Goal: Information Seeking & Learning: Compare options

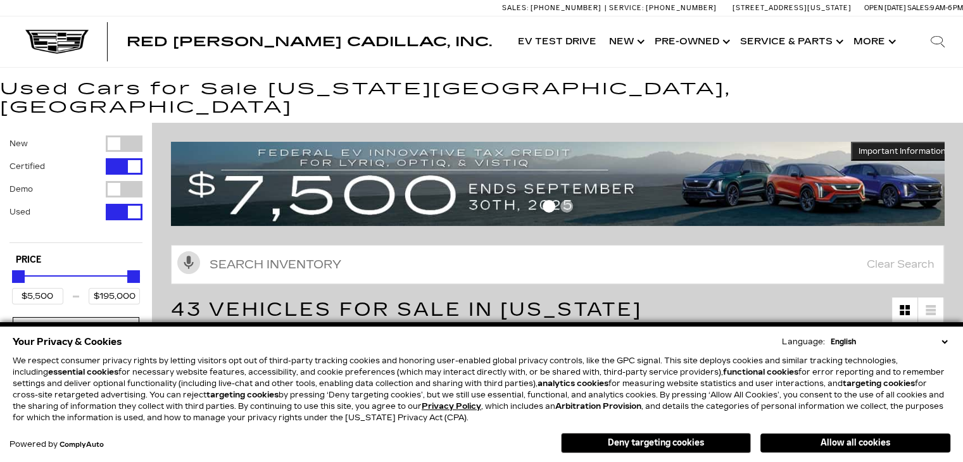
drag, startPoint x: 668, startPoint y: 446, endPoint x: 673, endPoint y: 420, distance: 27.2
click at [668, 446] on button "Deny targeting cookies" at bounding box center [656, 443] width 190 height 20
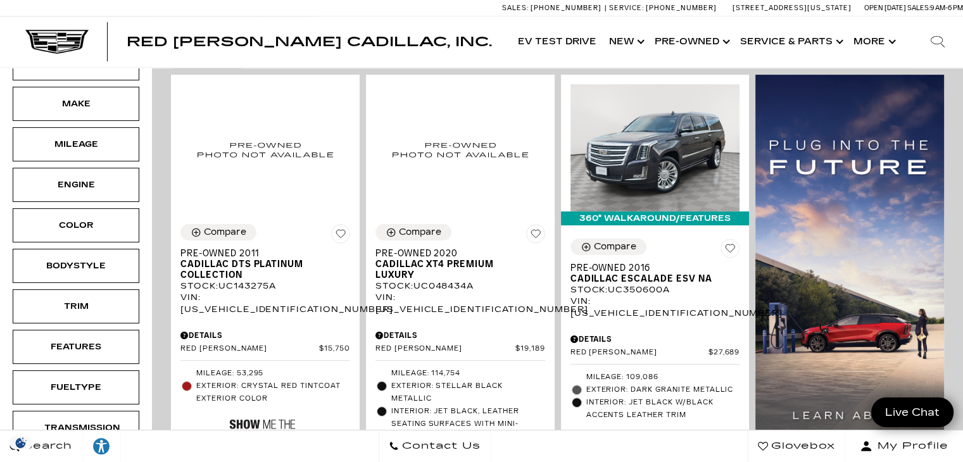
scroll to position [316, 0]
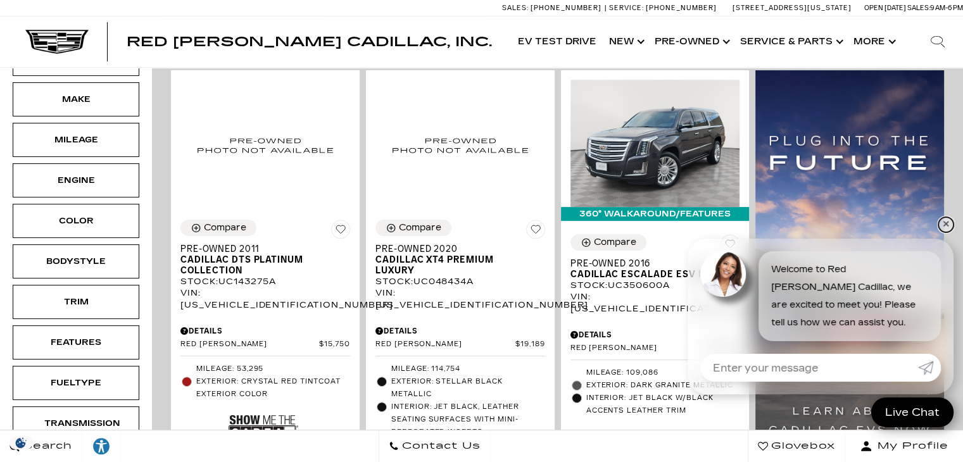
click at [942, 225] on link "✕" at bounding box center [945, 224] width 15 height 15
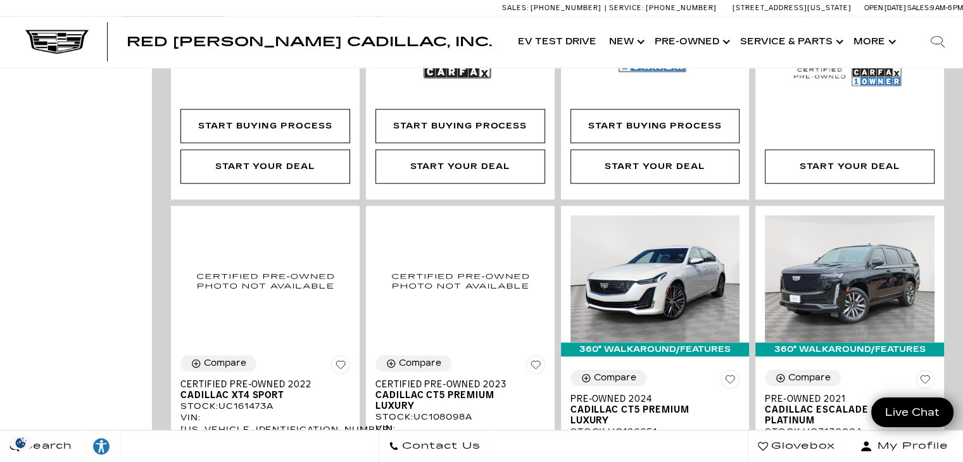
scroll to position [1266, 0]
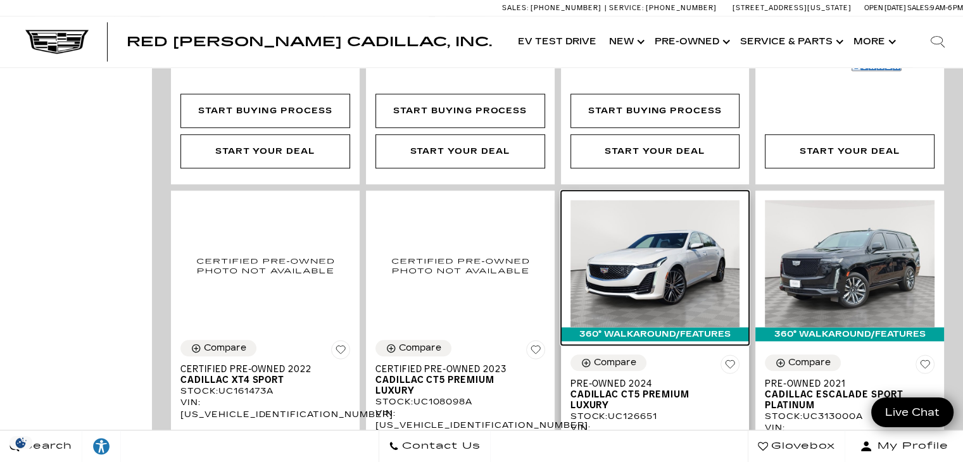
click at [648, 200] on img at bounding box center [655, 263] width 170 height 127
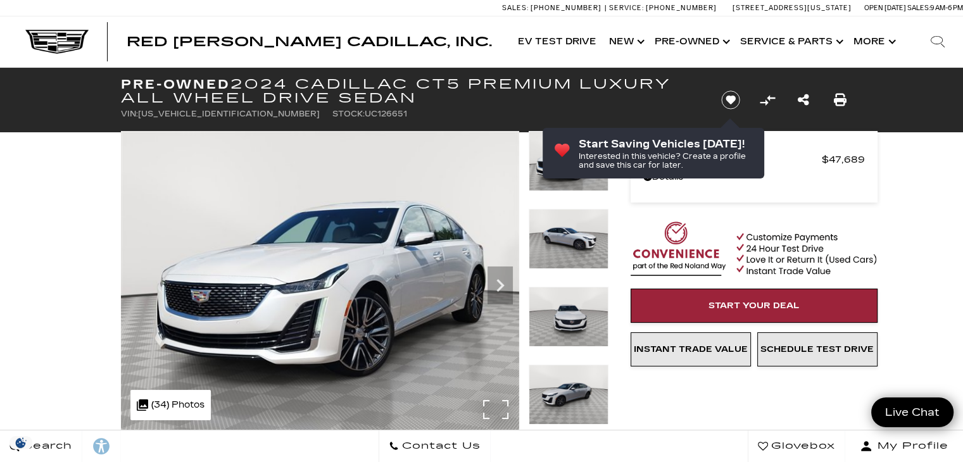
scroll to position [63, 0]
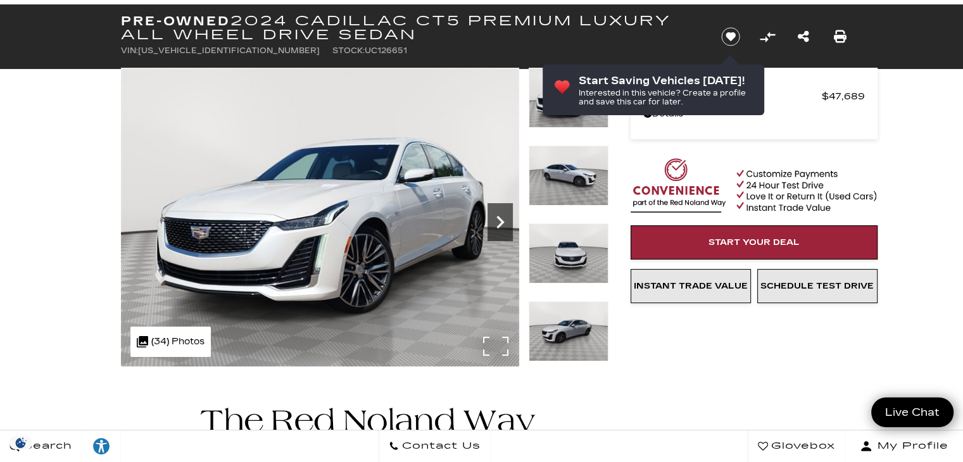
click at [498, 222] on icon "Next" at bounding box center [499, 222] width 25 height 25
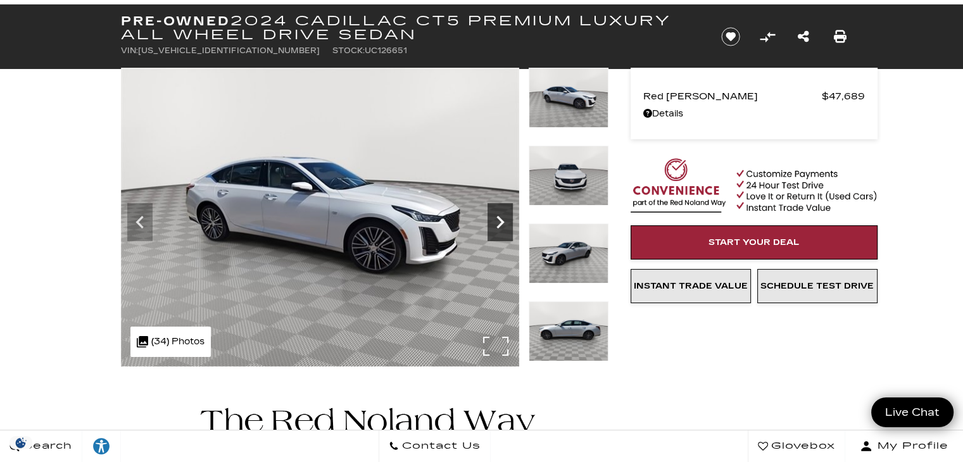
click at [498, 222] on icon "Next" at bounding box center [499, 222] width 25 height 25
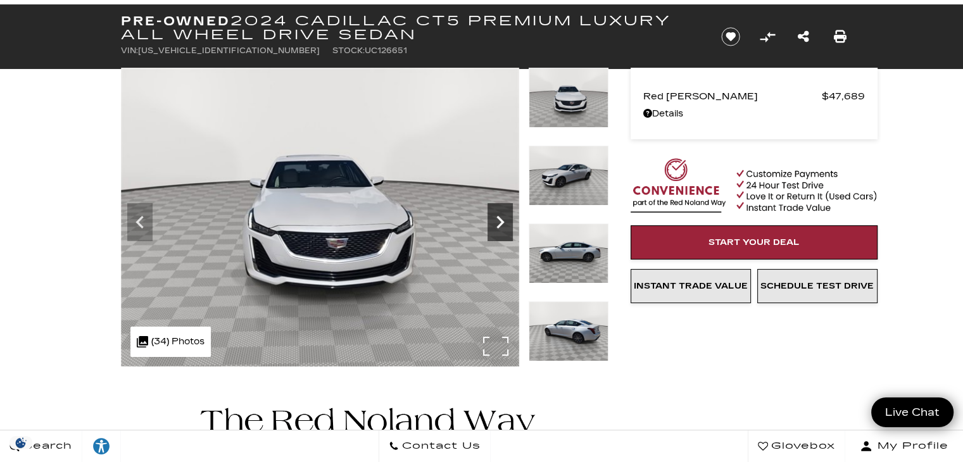
click at [498, 222] on icon "Next" at bounding box center [499, 222] width 25 height 25
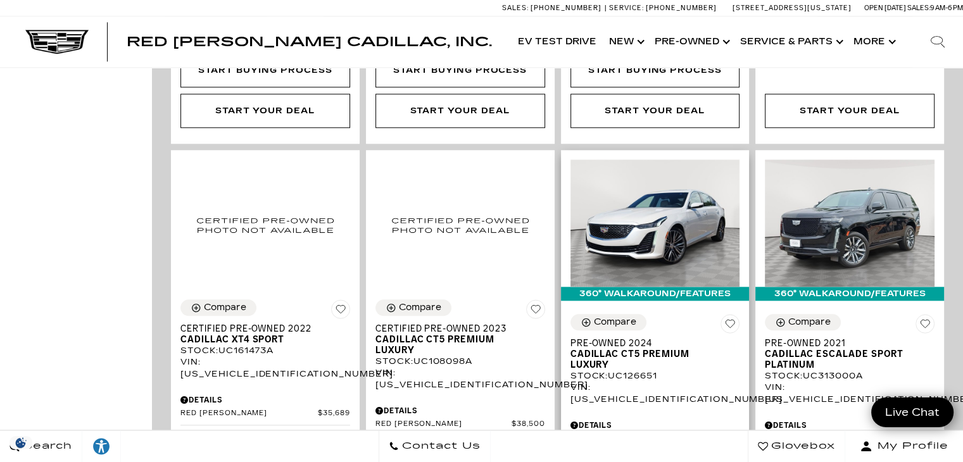
scroll to position [1329, 0]
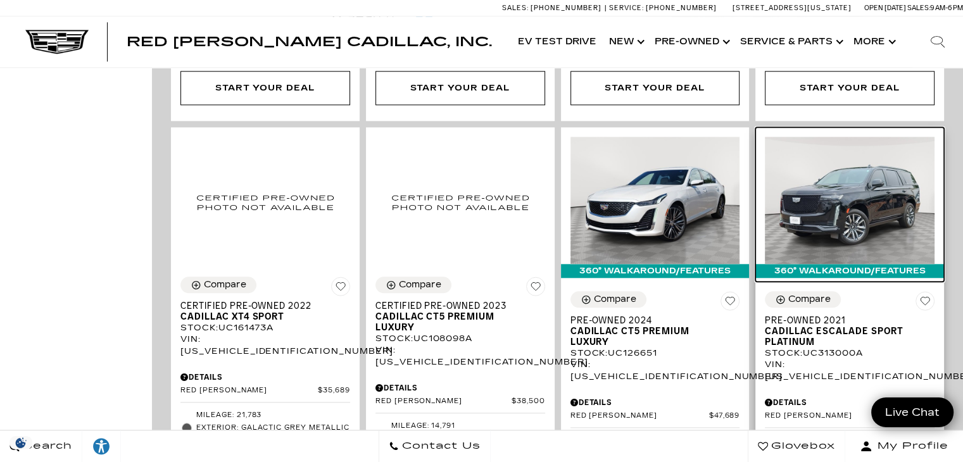
click at [845, 144] on img at bounding box center [850, 200] width 170 height 127
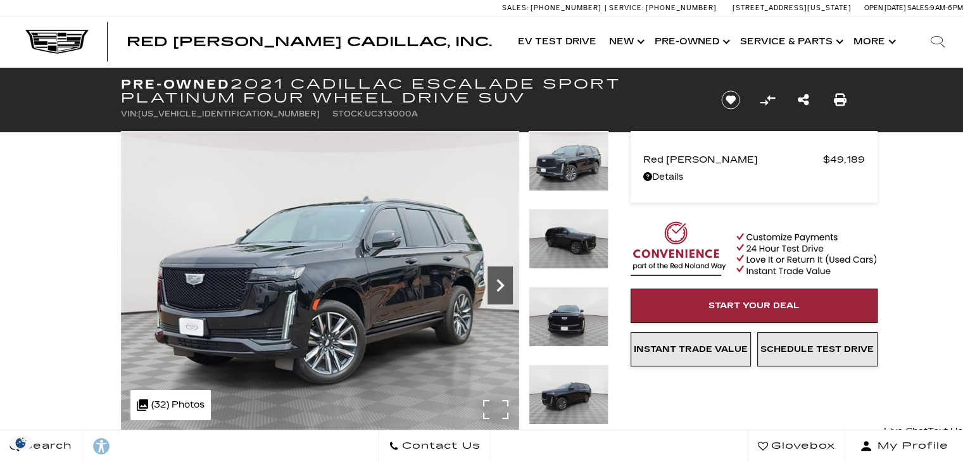
click at [494, 287] on icon "Next" at bounding box center [499, 285] width 25 height 25
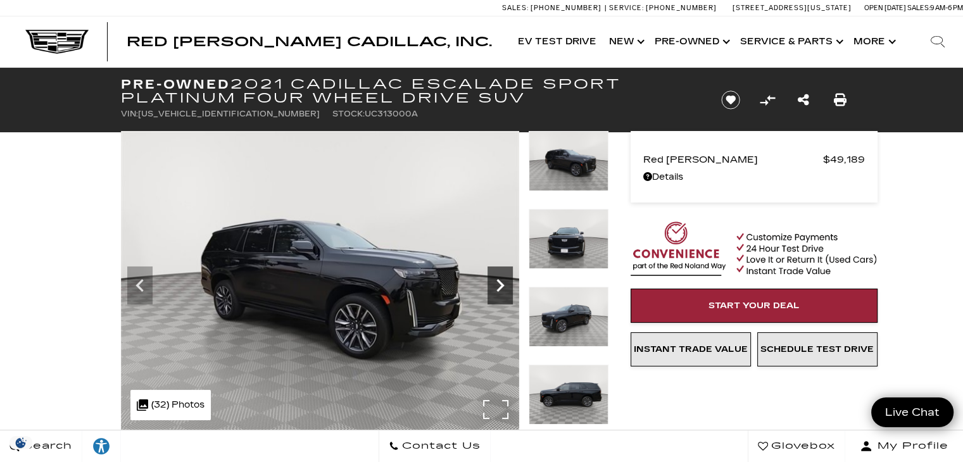
click at [492, 282] on icon "Next" at bounding box center [499, 285] width 25 height 25
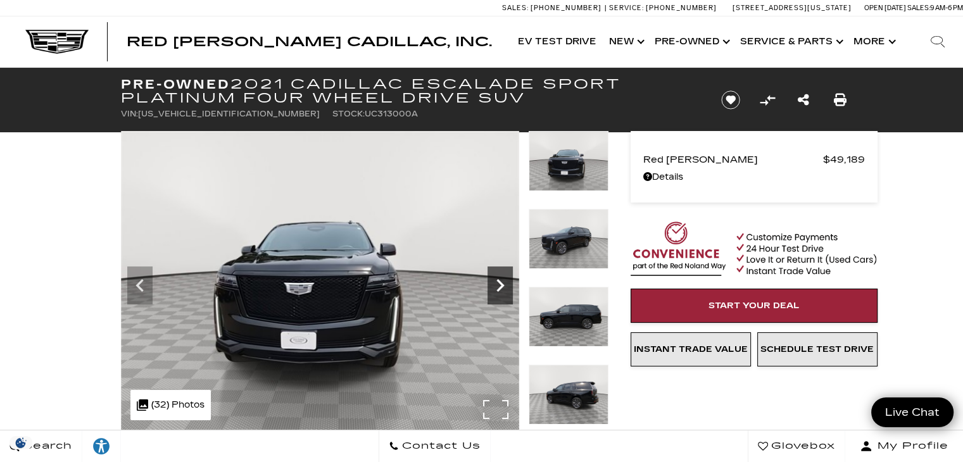
click at [492, 282] on icon "Next" at bounding box center [499, 285] width 25 height 25
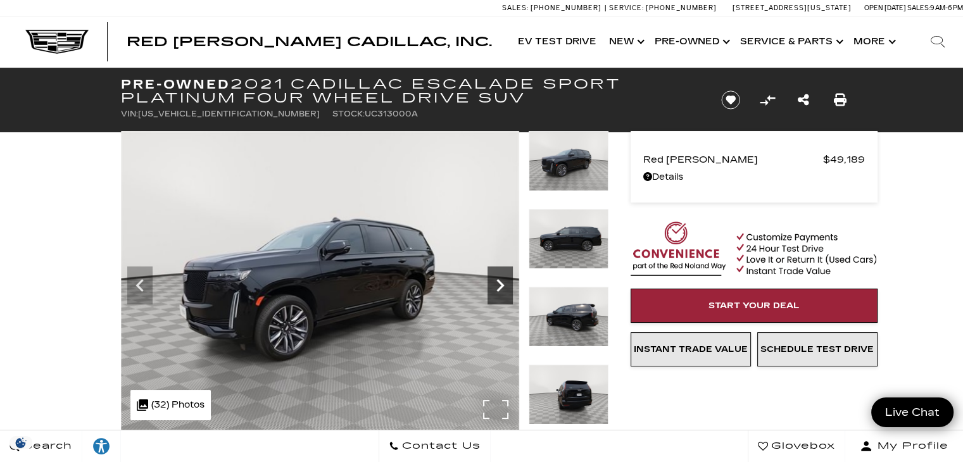
click at [492, 282] on icon "Next" at bounding box center [499, 285] width 25 height 25
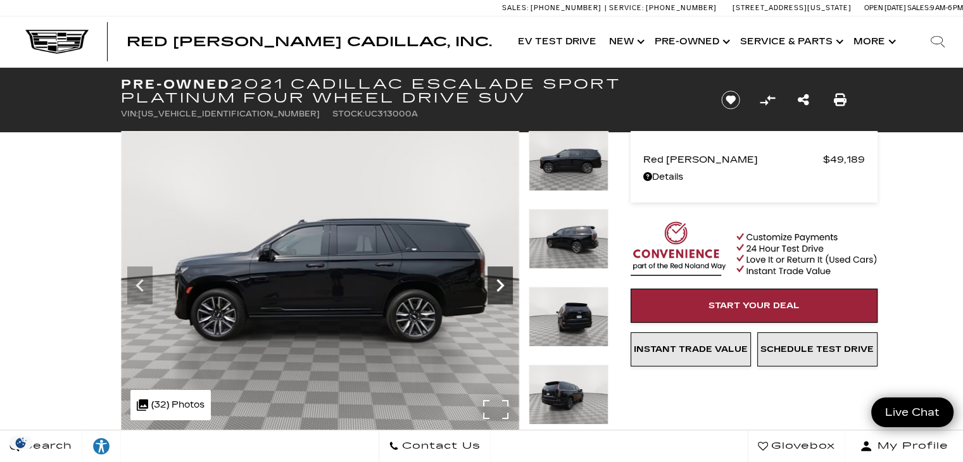
click at [492, 282] on icon "Next" at bounding box center [499, 285] width 25 height 25
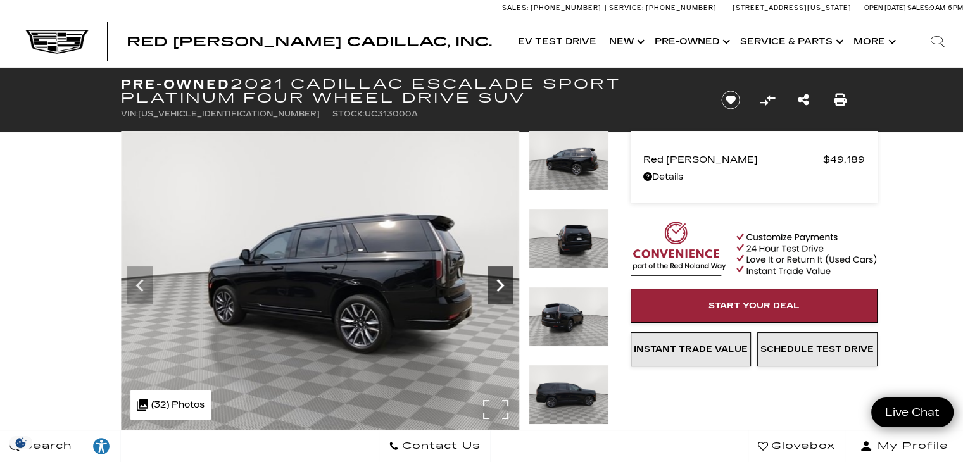
click at [492, 282] on icon "Next" at bounding box center [499, 285] width 25 height 25
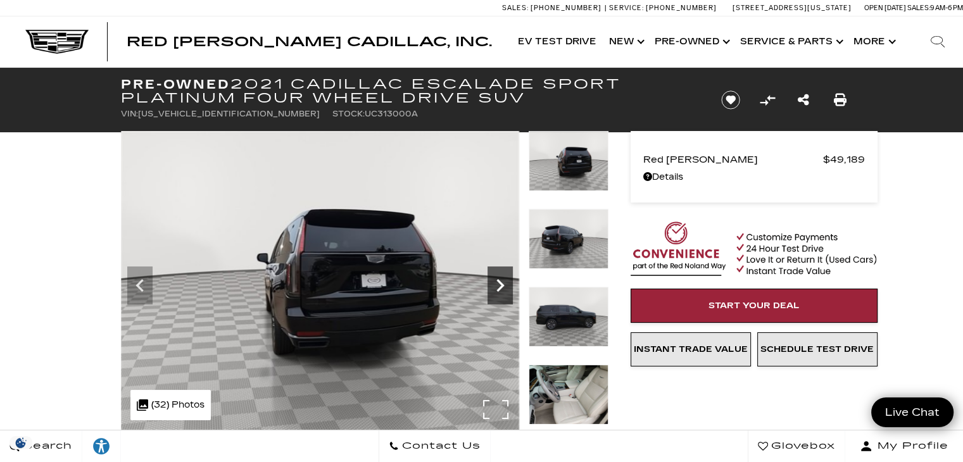
click at [492, 282] on icon "Next" at bounding box center [499, 285] width 25 height 25
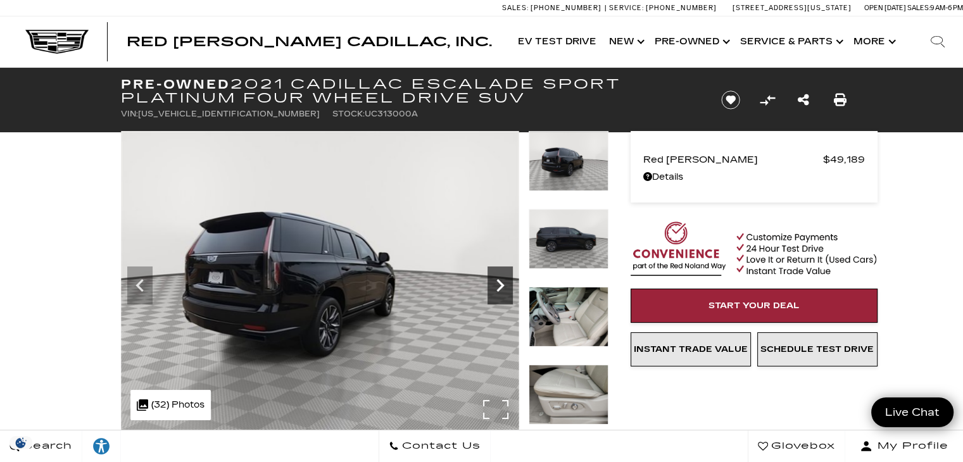
click at [492, 282] on icon "Next" at bounding box center [499, 285] width 25 height 25
